Goal: Obtain resource: Obtain resource

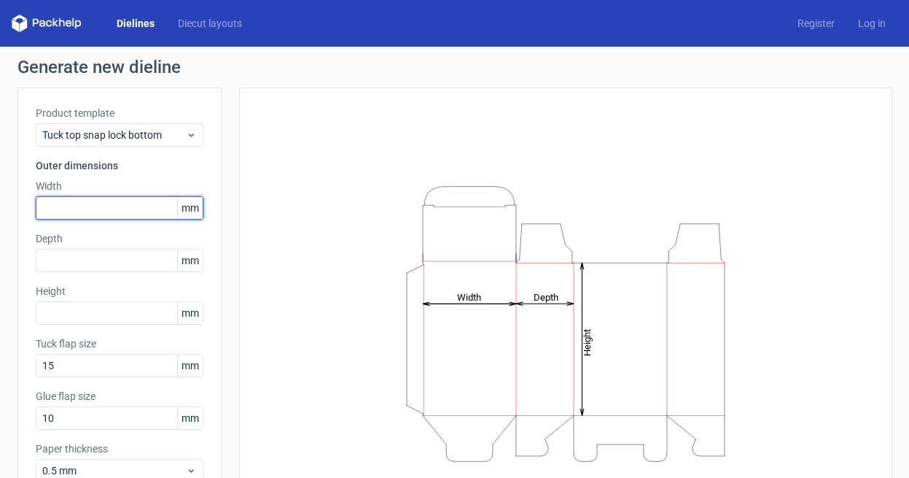
click at [94, 205] on input "text" at bounding box center [120, 207] width 168 height 23
type input "110"
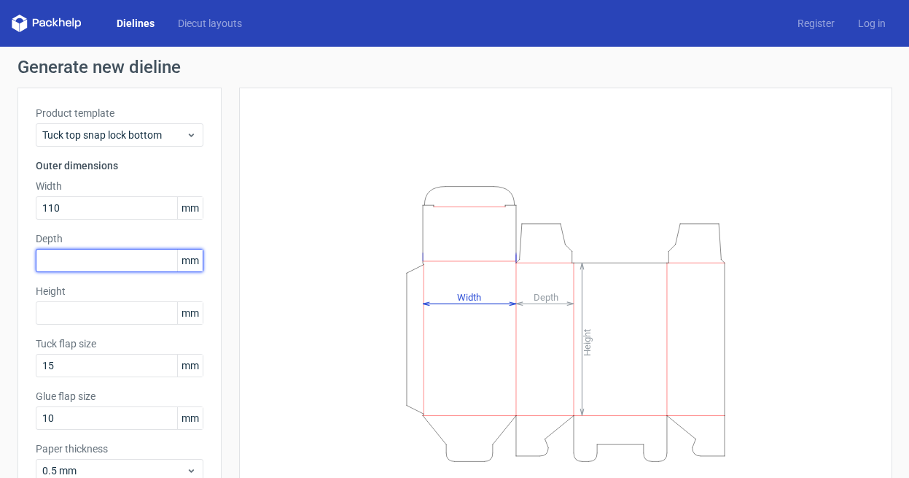
click at [115, 257] on input "text" at bounding box center [120, 260] width 168 height 23
type input "100"
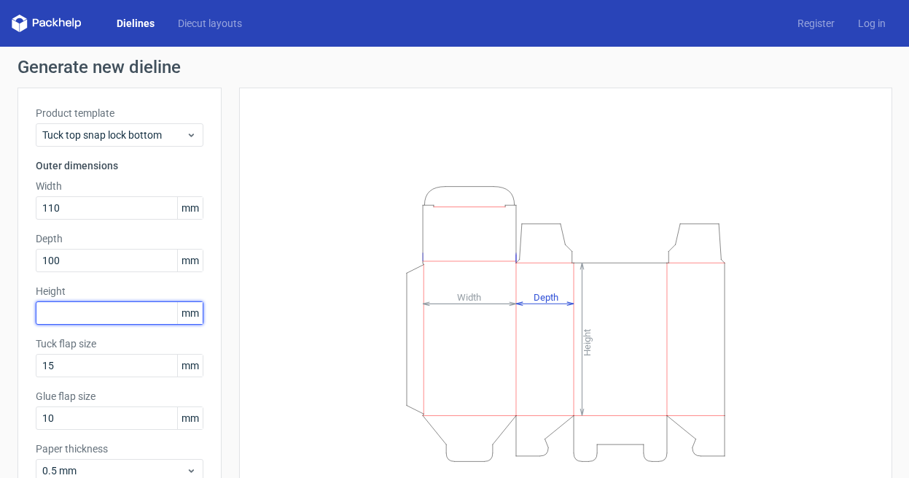
click at [55, 314] on input "text" at bounding box center [120, 312] width 168 height 23
type input "335"
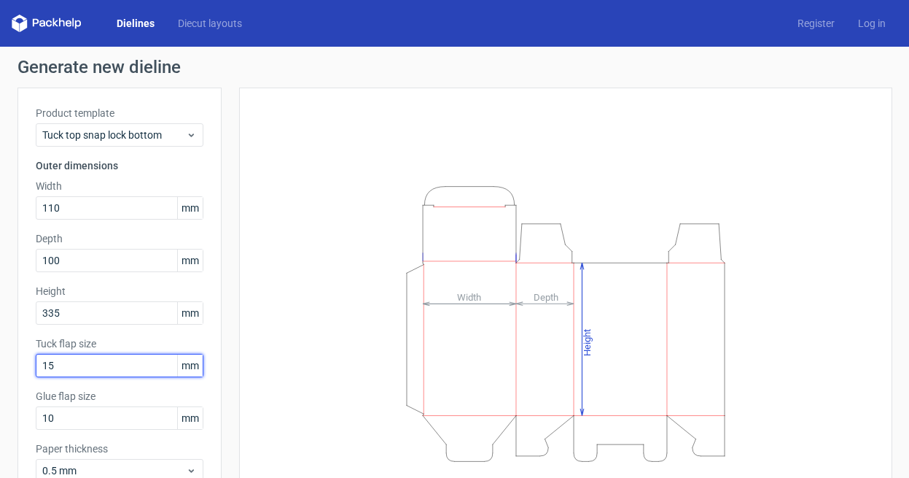
click at [89, 357] on input "15" at bounding box center [120, 365] width 168 height 23
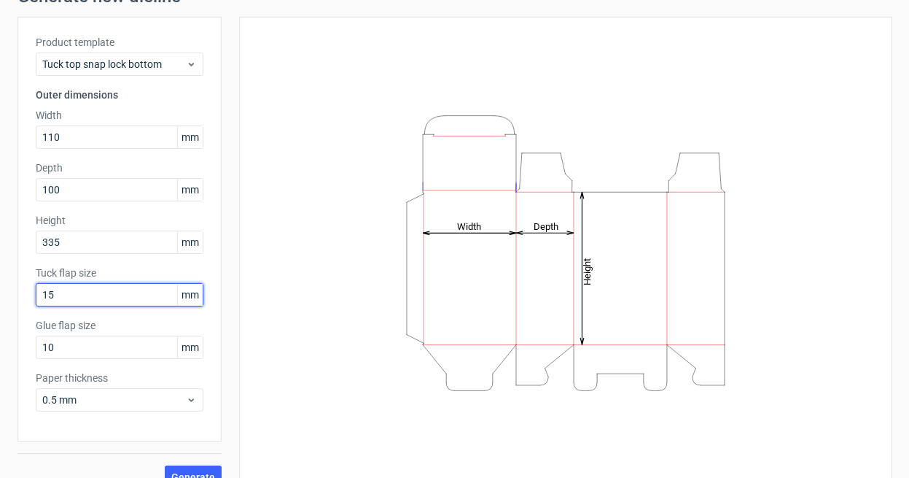
scroll to position [75, 0]
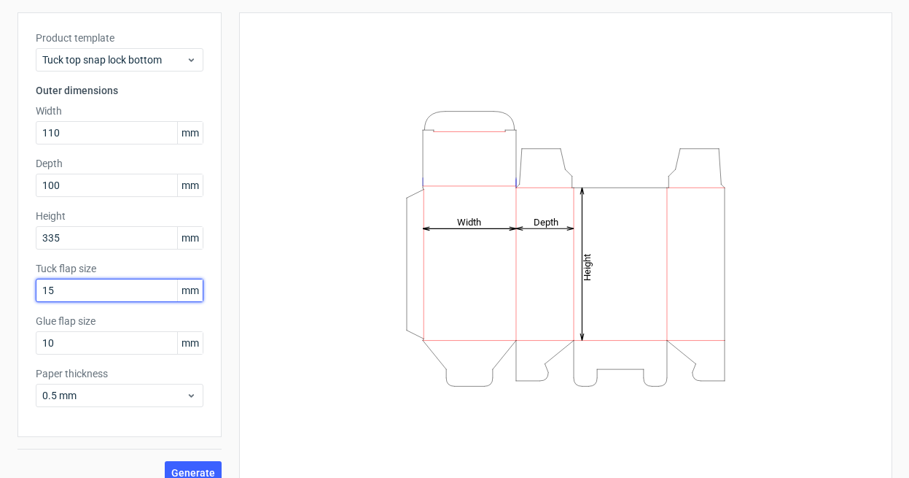
click at [117, 295] on input "15" at bounding box center [120, 290] width 168 height 23
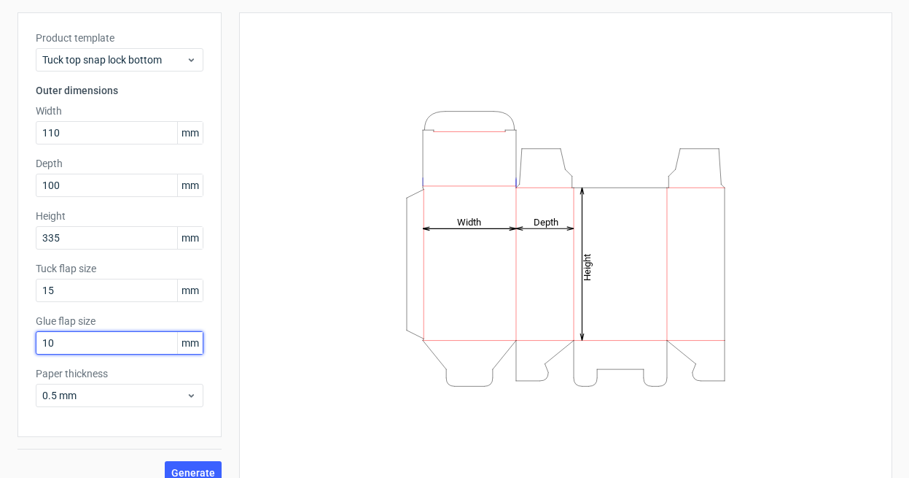
click at [78, 343] on input "10" at bounding box center [120, 342] width 168 height 23
type input "15"
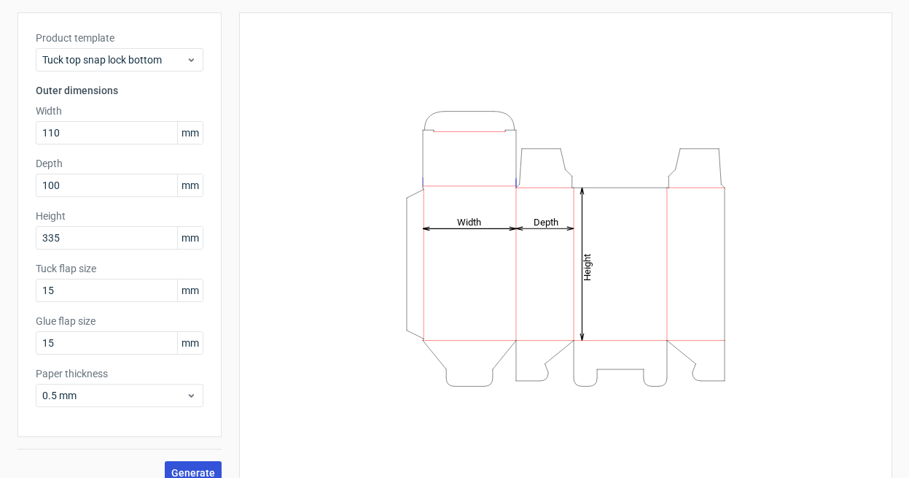
click at [186, 465] on button "Generate" at bounding box center [193, 472] width 57 height 23
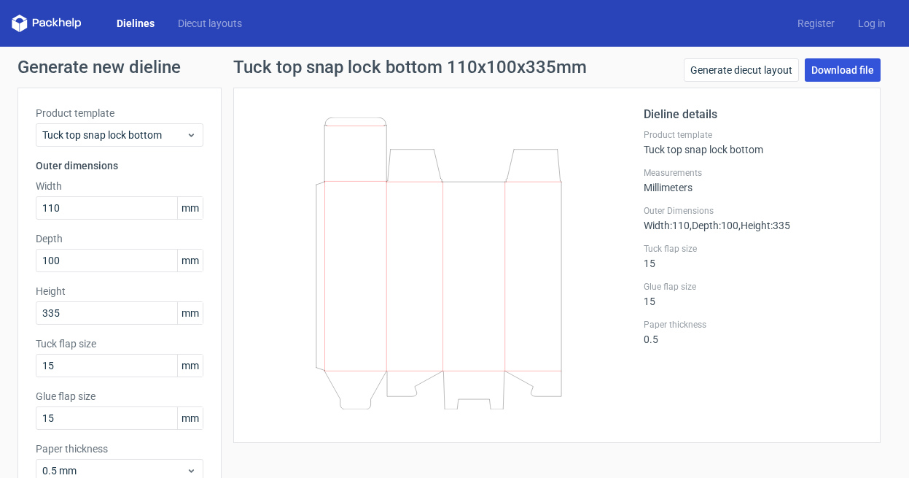
click at [810, 66] on link "Download file" at bounding box center [843, 69] width 76 height 23
click at [827, 69] on link "Download file" at bounding box center [843, 69] width 76 height 23
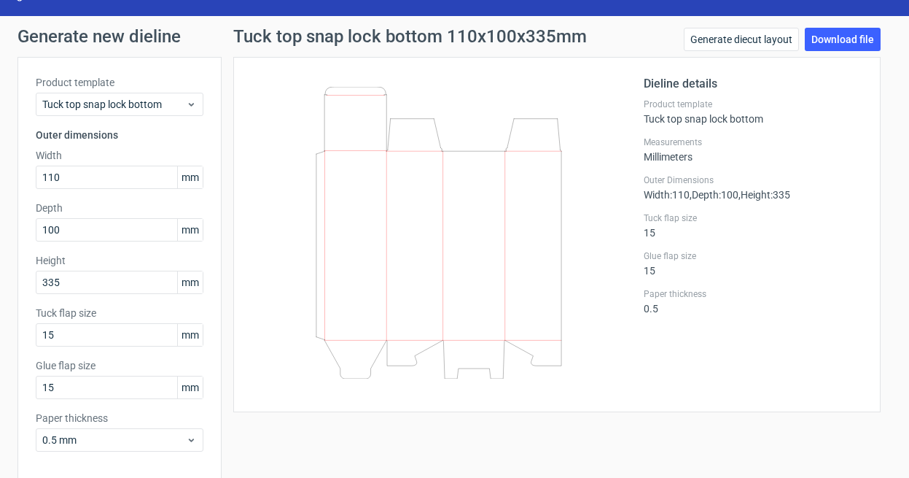
scroll to position [40, 0]
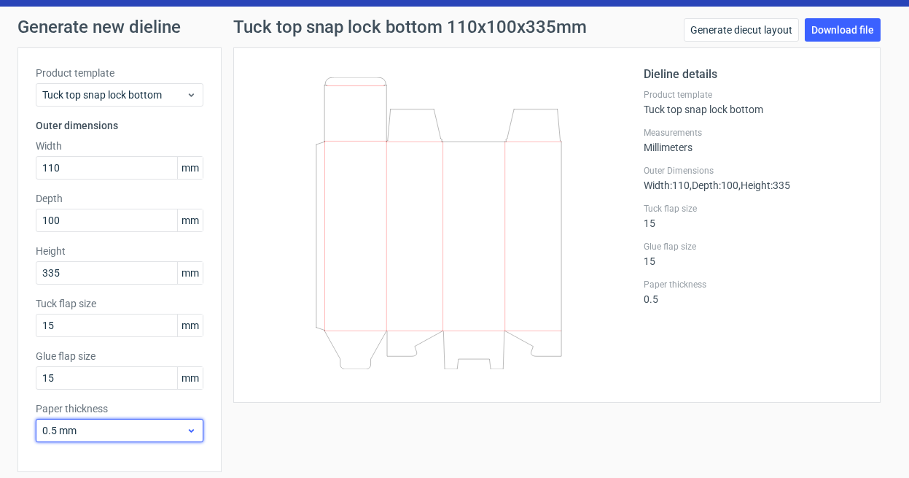
click at [128, 439] on div "0.5 mm" at bounding box center [120, 430] width 168 height 23
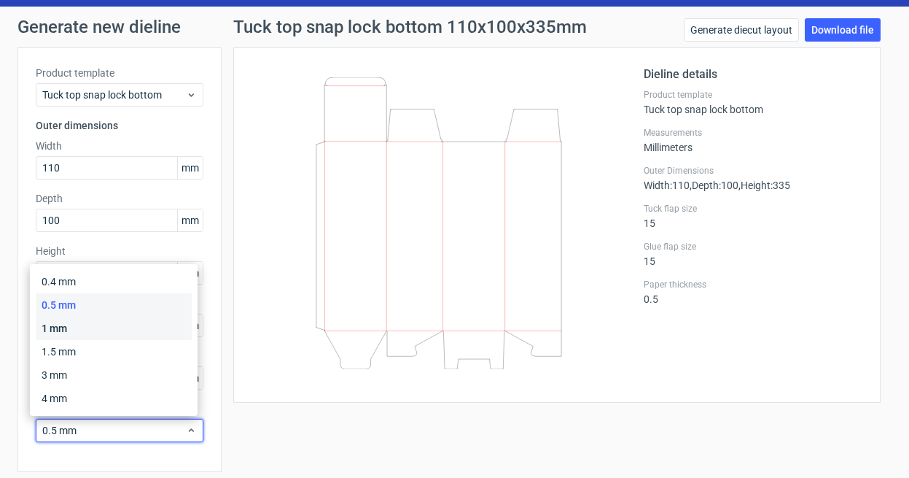
click at [128, 330] on div "1 mm" at bounding box center [114, 328] width 156 height 23
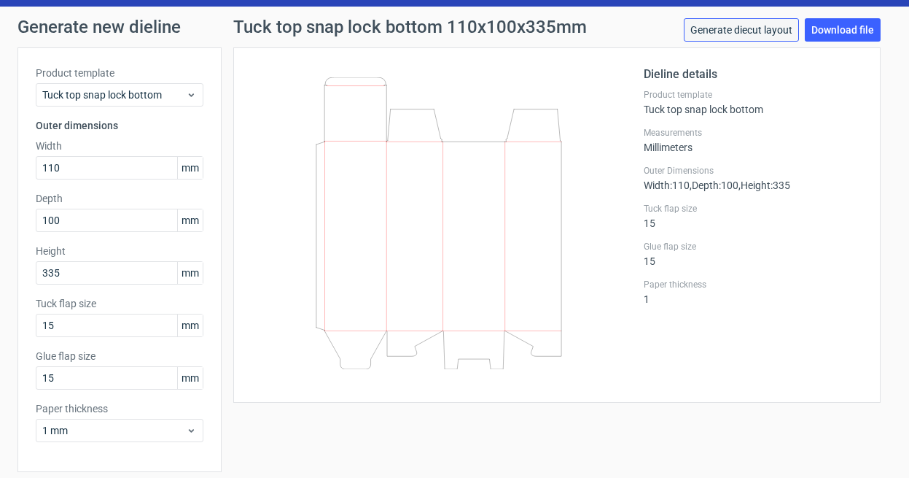
click at [755, 35] on link "Generate diecut layout" at bounding box center [741, 29] width 115 height 23
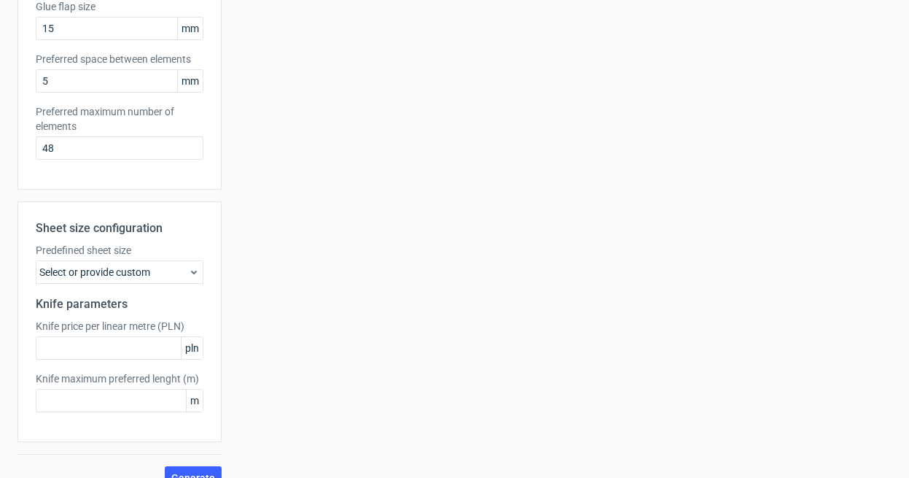
scroll to position [413, 0]
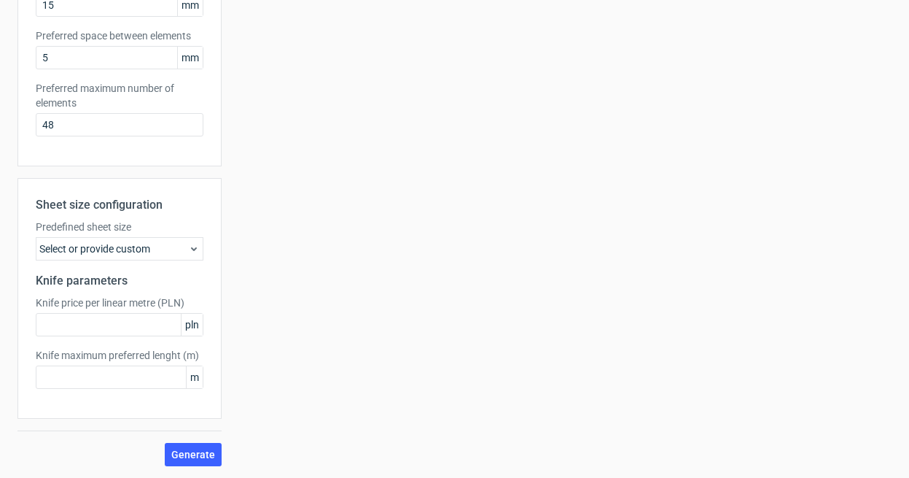
click at [163, 247] on div "Select or provide custom" at bounding box center [120, 248] width 168 height 23
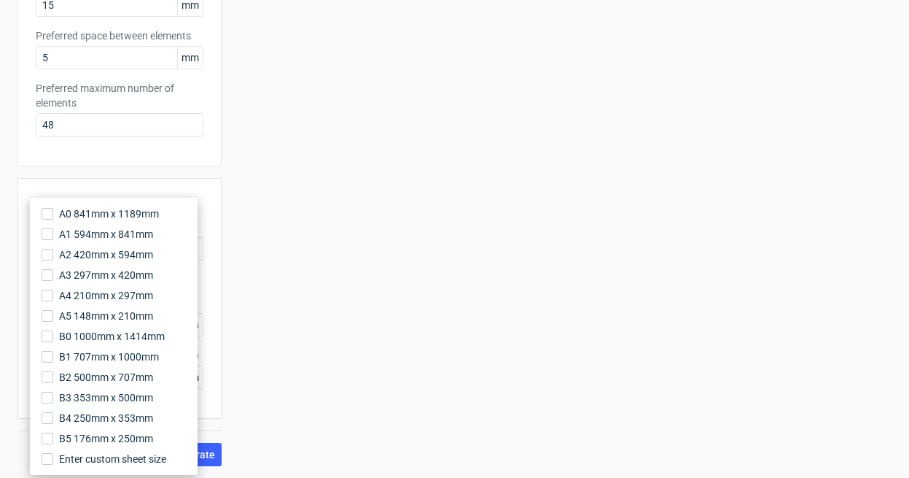
click at [304, 243] on div "Your diecut layouts will be listed here once you generate them Height Depth Wid…" at bounding box center [557, 70] width 671 height 791
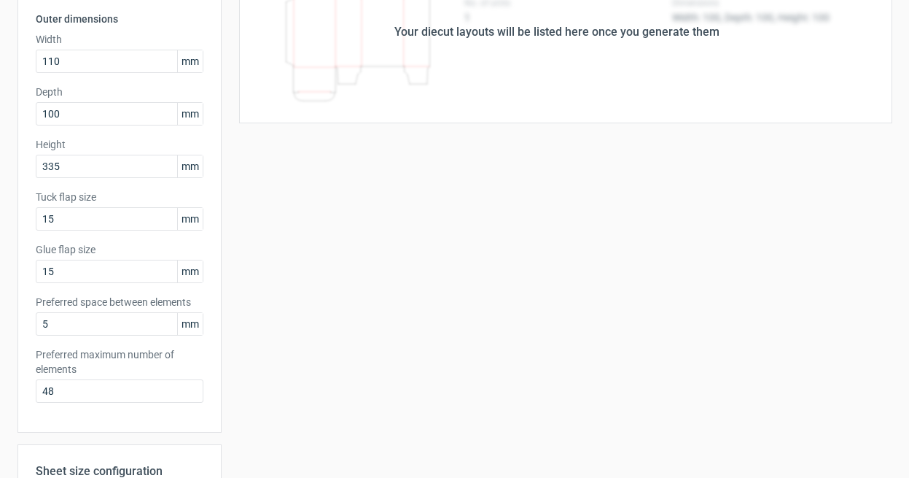
scroll to position [0, 0]
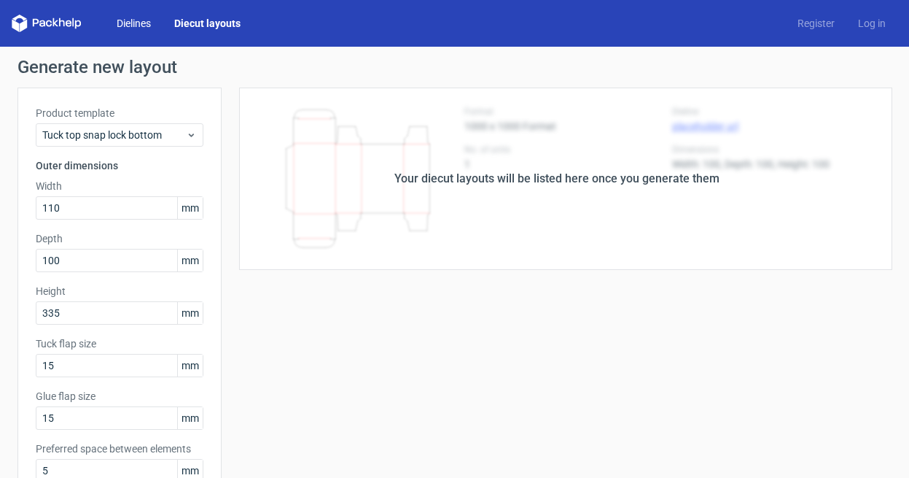
click at [115, 16] on link "Dielines" at bounding box center [134, 23] width 58 height 15
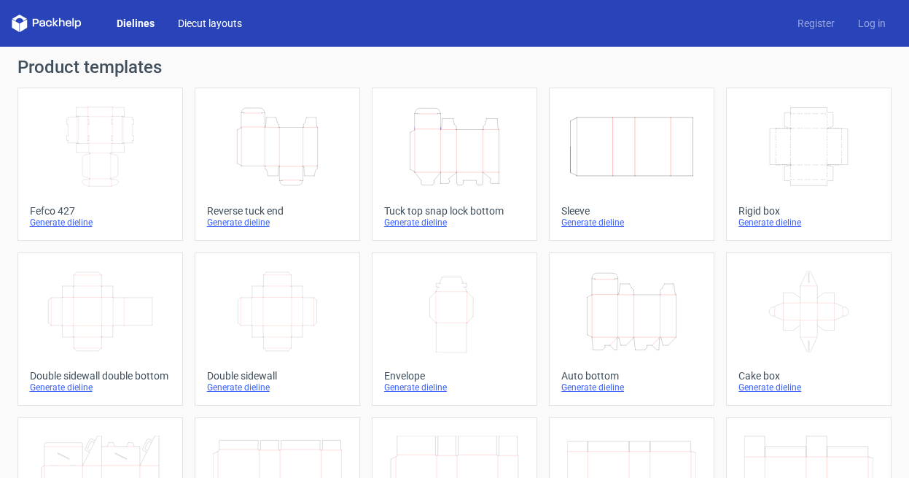
click at [201, 23] on link "Diecut layouts" at bounding box center [210, 23] width 88 height 15
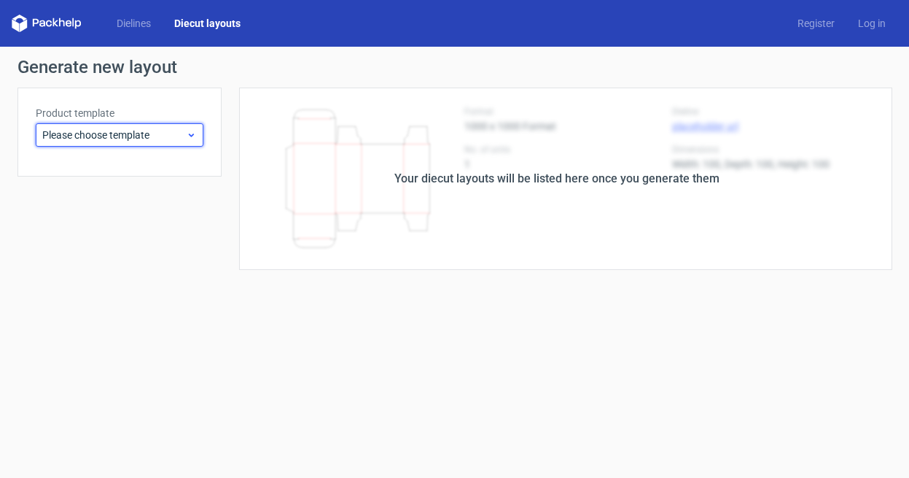
click at [143, 128] on span "Please choose template" at bounding box center [114, 135] width 144 height 15
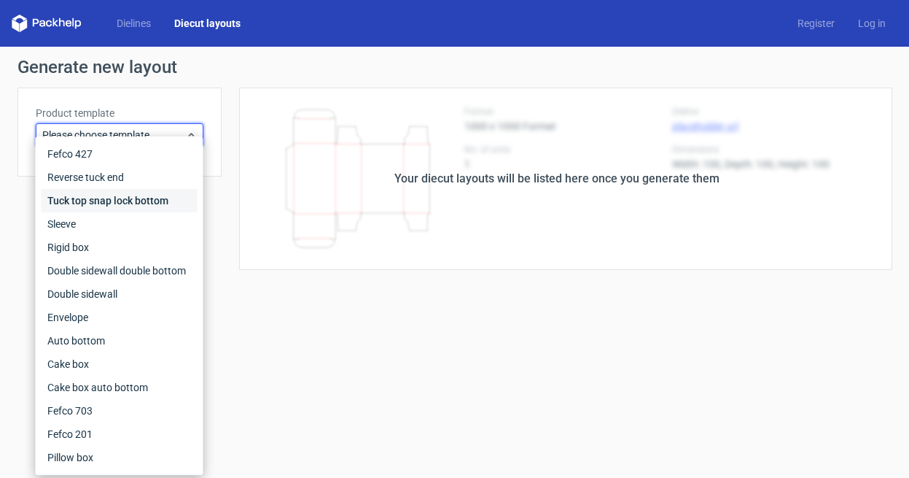
click at [131, 190] on div "Tuck top snap lock bottom" at bounding box center [120, 200] width 156 height 23
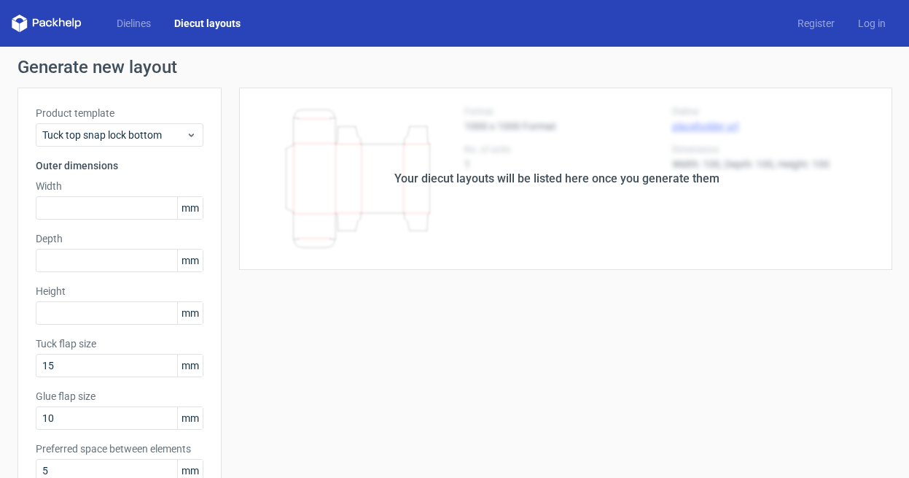
click at [300, 147] on div "Your diecut layouts will be listed here once you generate them" at bounding box center [557, 179] width 671 height 182
click at [80, 203] on input "text" at bounding box center [120, 207] width 168 height 23
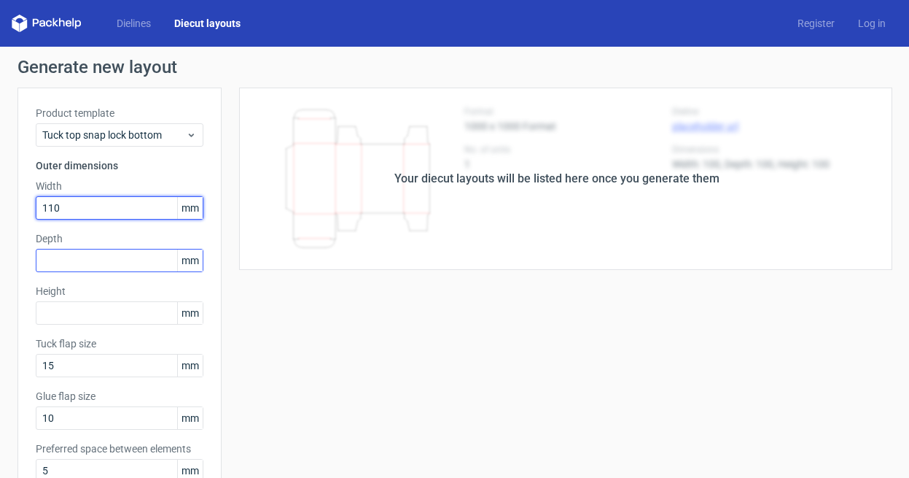
type input "110"
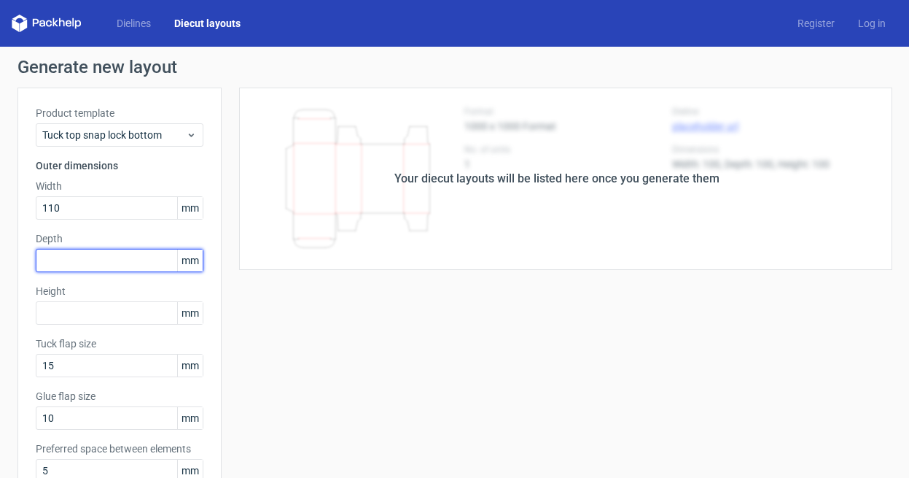
click at [68, 253] on input "text" at bounding box center [120, 260] width 168 height 23
type input "100"
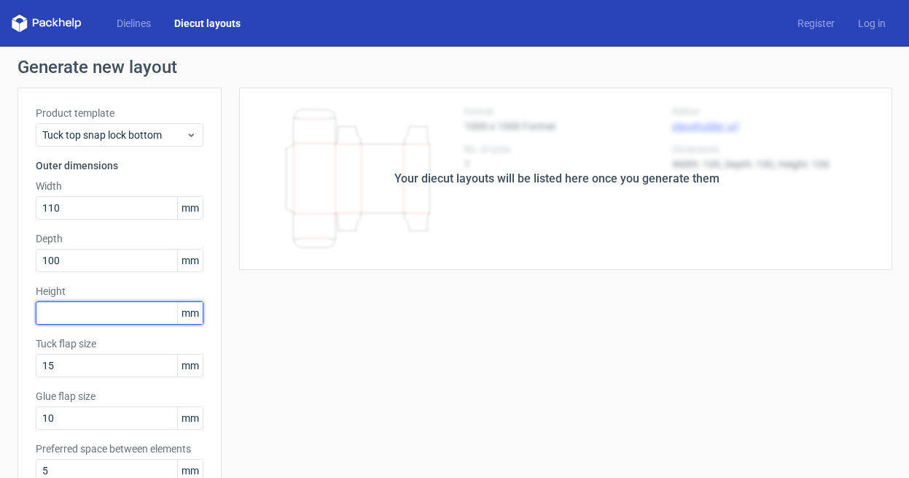
click at [62, 303] on input "text" at bounding box center [120, 312] width 168 height 23
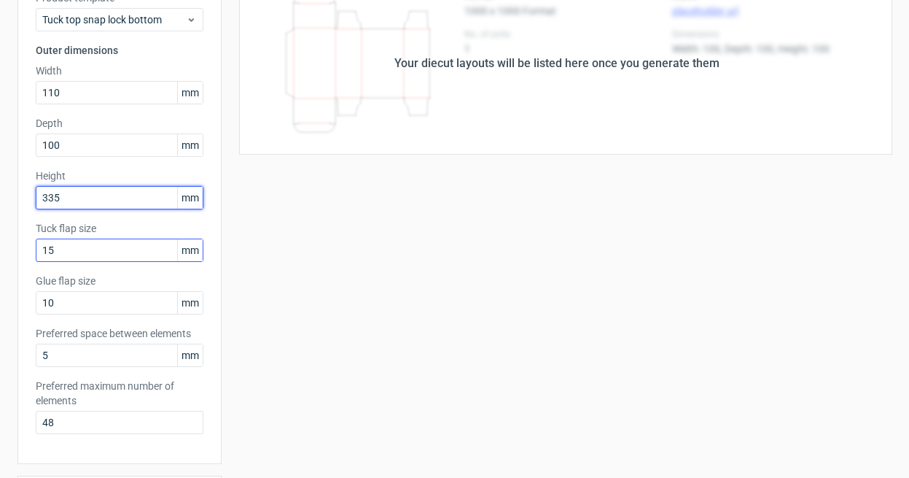
scroll to position [117, 0]
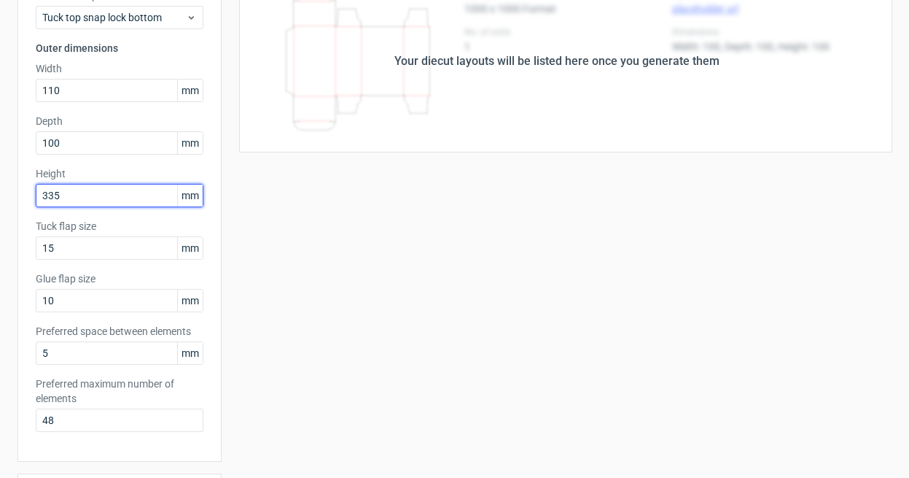
type input "335"
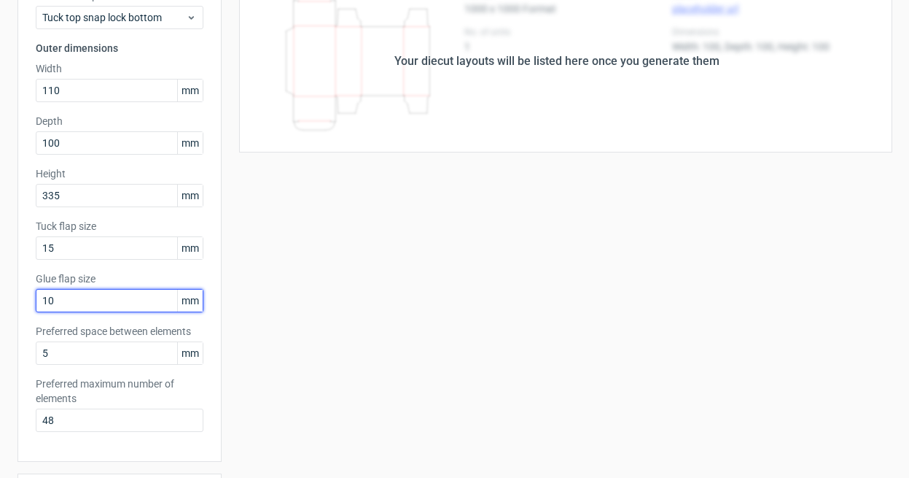
click at [99, 301] on input "10" at bounding box center [120, 300] width 168 height 23
click at [251, 308] on div "Your diecut layouts will be listed here once you generate them Height Depth Wid…" at bounding box center [557, 365] width 671 height 791
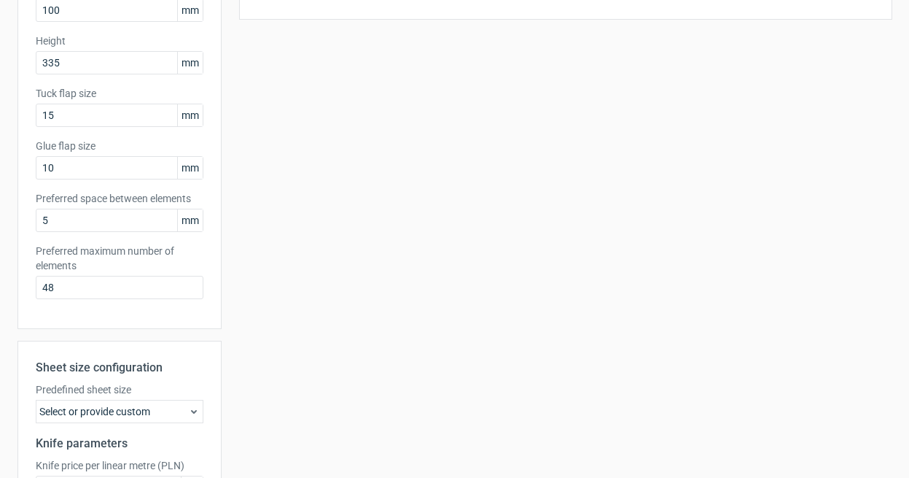
scroll to position [413, 0]
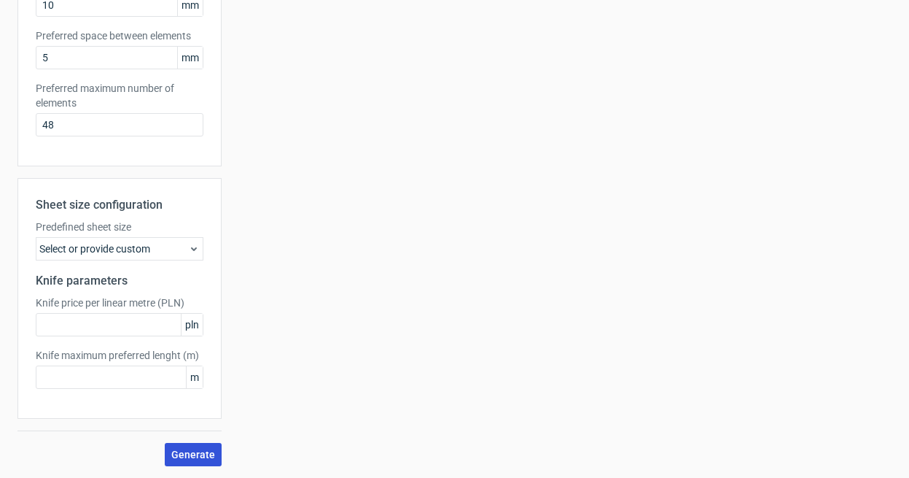
click at [190, 445] on button "Generate" at bounding box center [193, 454] width 57 height 23
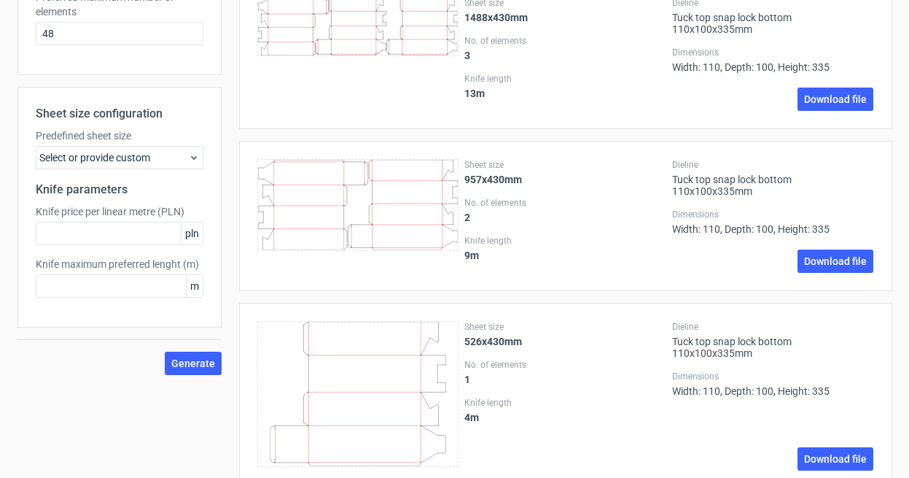
scroll to position [495, 0]
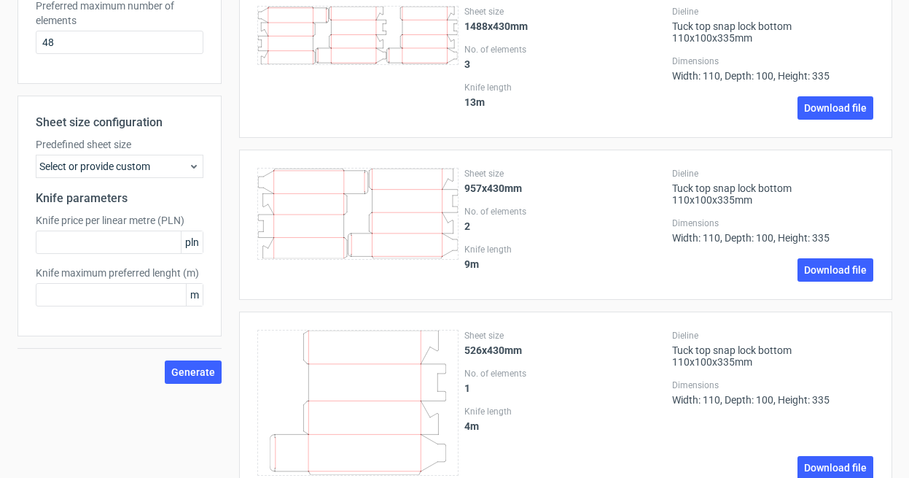
click at [120, 168] on div "Select or provide custom" at bounding box center [120, 166] width 168 height 23
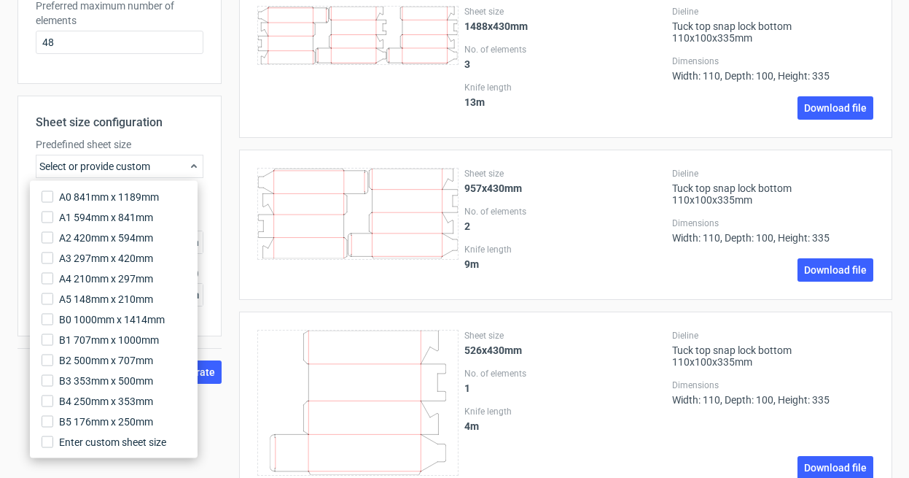
click at [262, 130] on div "Sheet size 1488x430mm No. of elements 3 Knife length 13 m Dieline Tuck top snap…" at bounding box center [565, 63] width 653 height 150
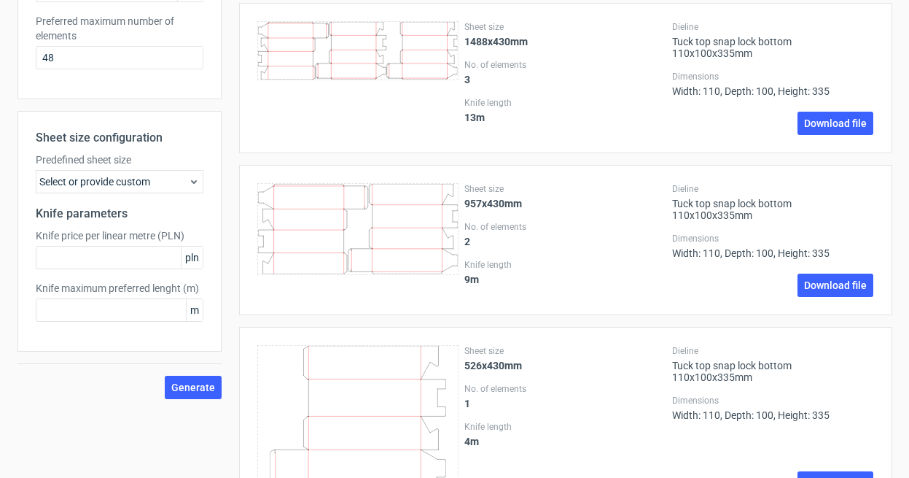
scroll to position [539, 0]
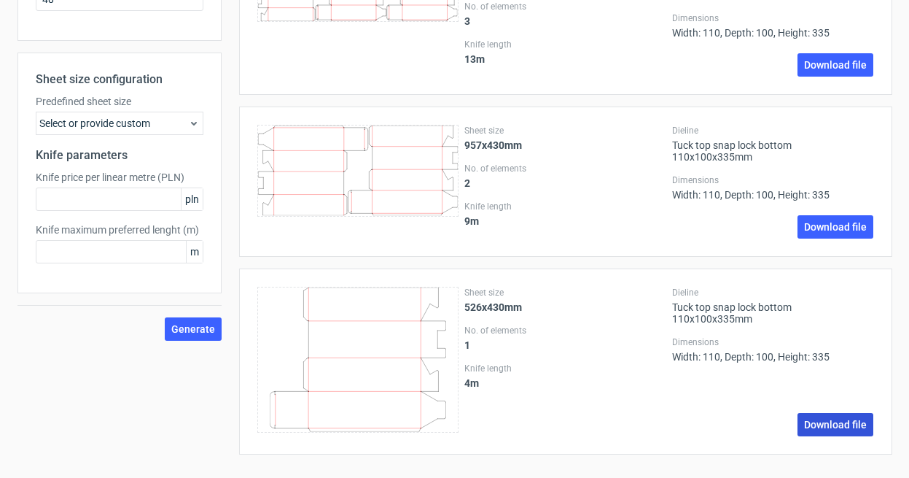
click at [802, 424] on link "Download file" at bounding box center [836, 424] width 76 height 23
